Goal: Task Accomplishment & Management: Complete application form

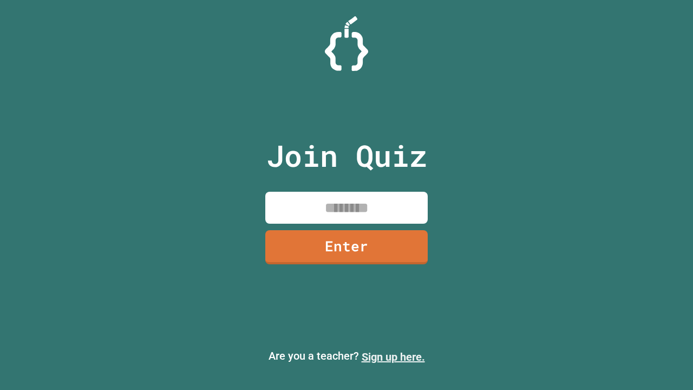
click at [393, 357] on link "Sign up here." at bounding box center [393, 356] width 63 height 13
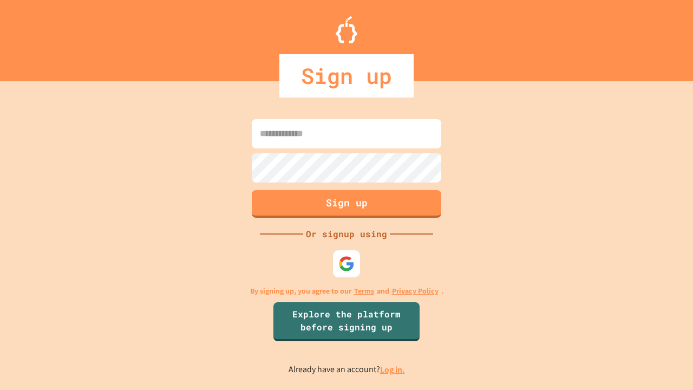
click at [393, 369] on link "Log in." at bounding box center [392, 369] width 25 height 11
